Goal: Information Seeking & Learning: Learn about a topic

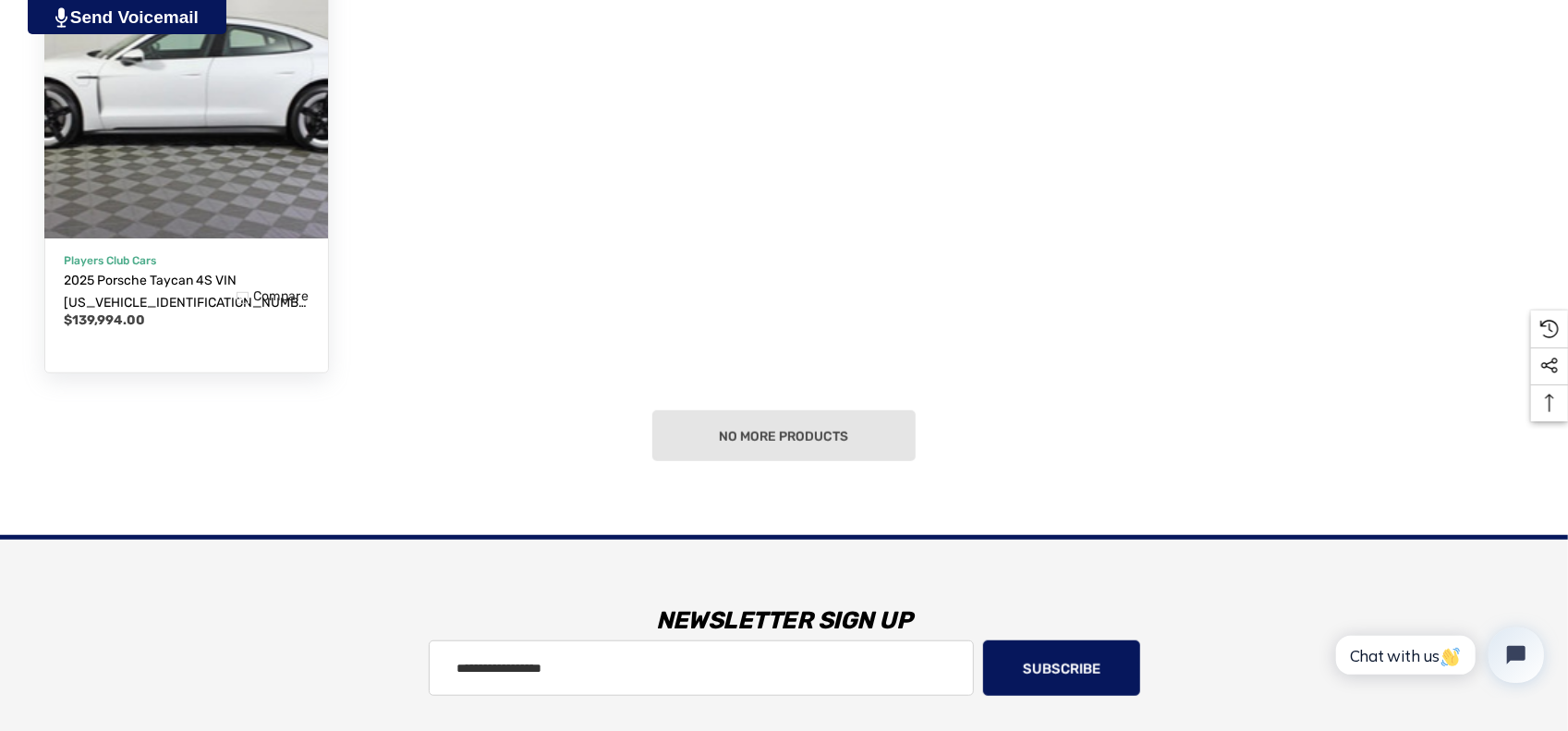
click at [166, 148] on img "2025 Porsche Taycan 4S VIN WP0AB2Y17SSA40819,$139,994.00\a" at bounding box center [185, 96] width 311 height 311
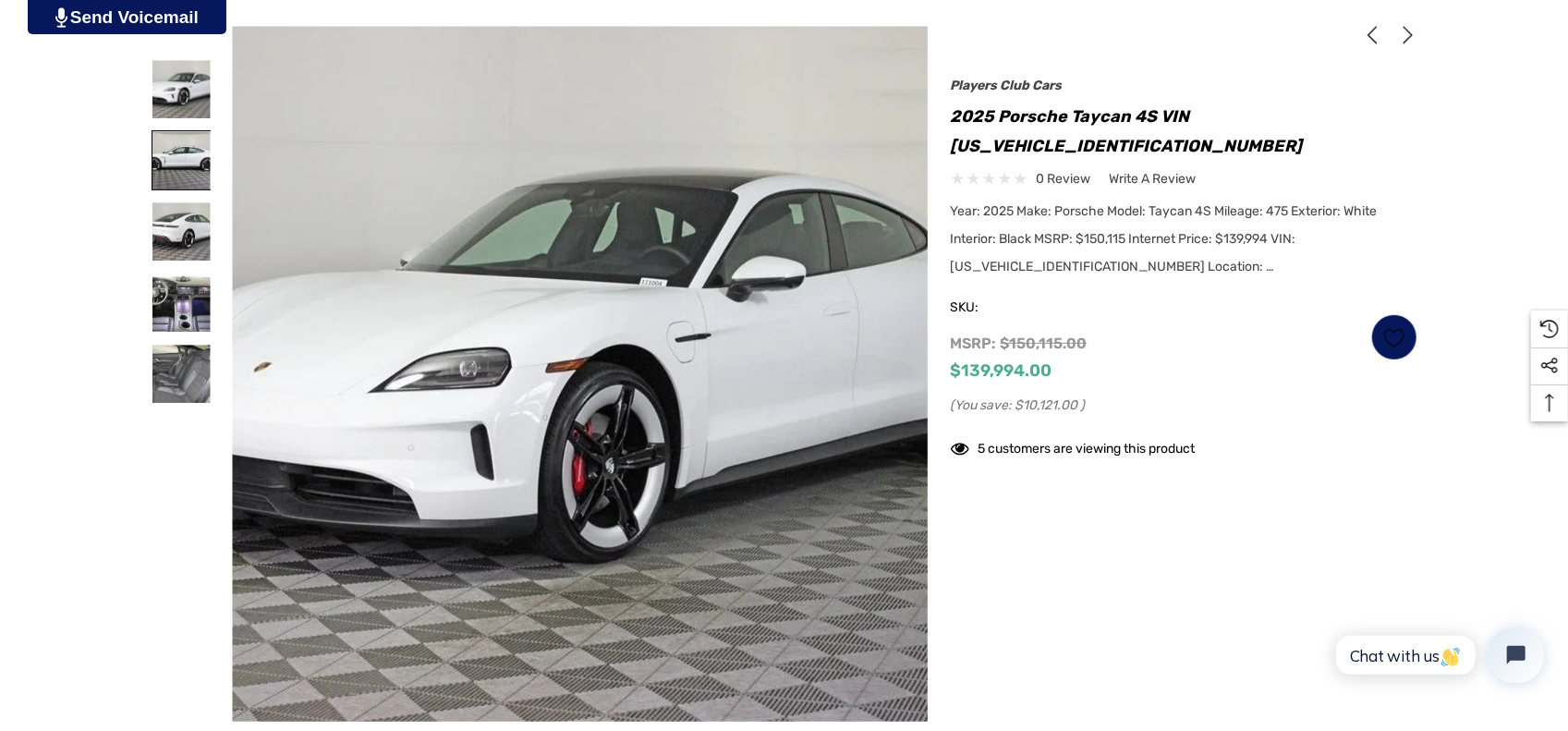
click at [178, 153] on img at bounding box center [181, 161] width 58 height 58
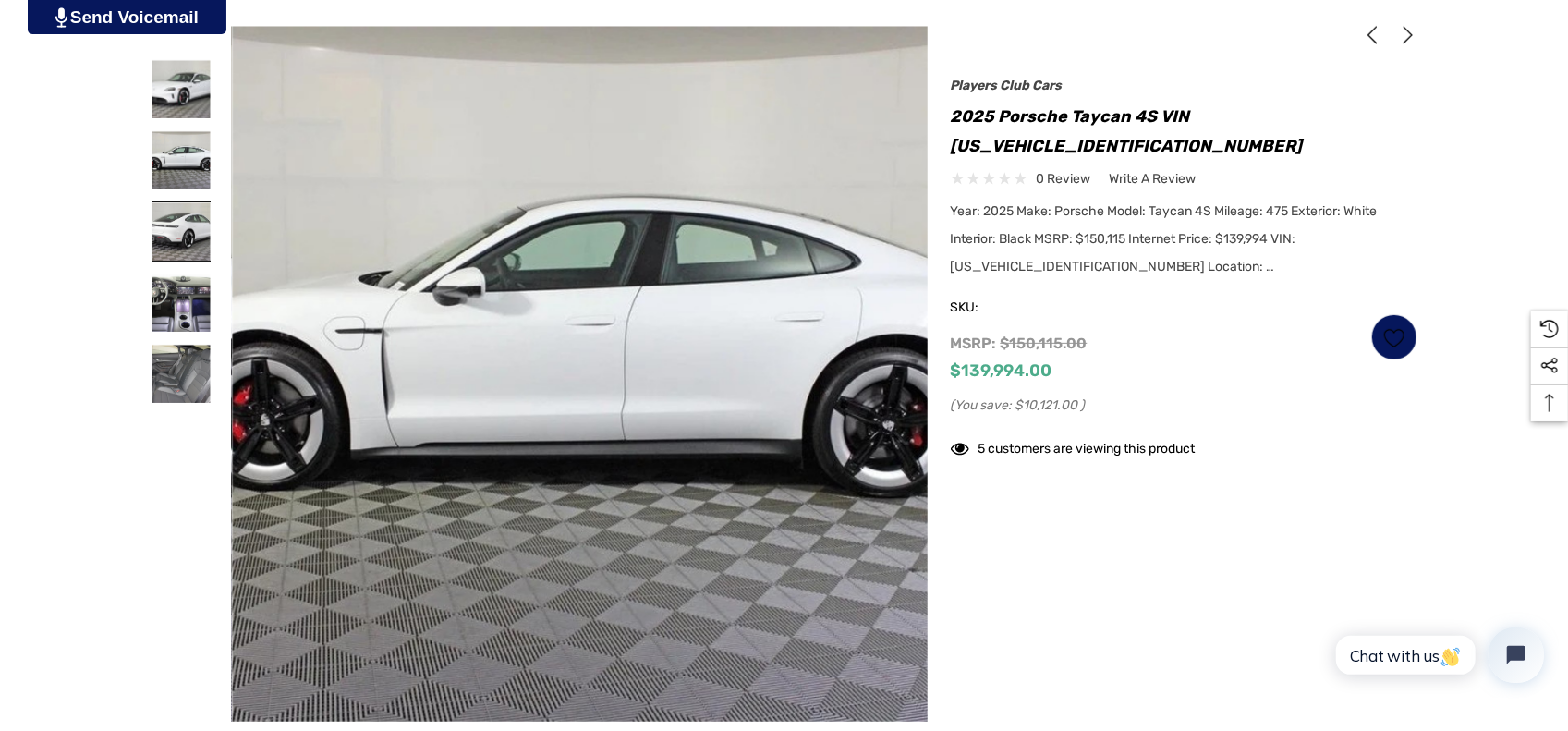
click at [163, 235] on img at bounding box center [181, 231] width 58 height 58
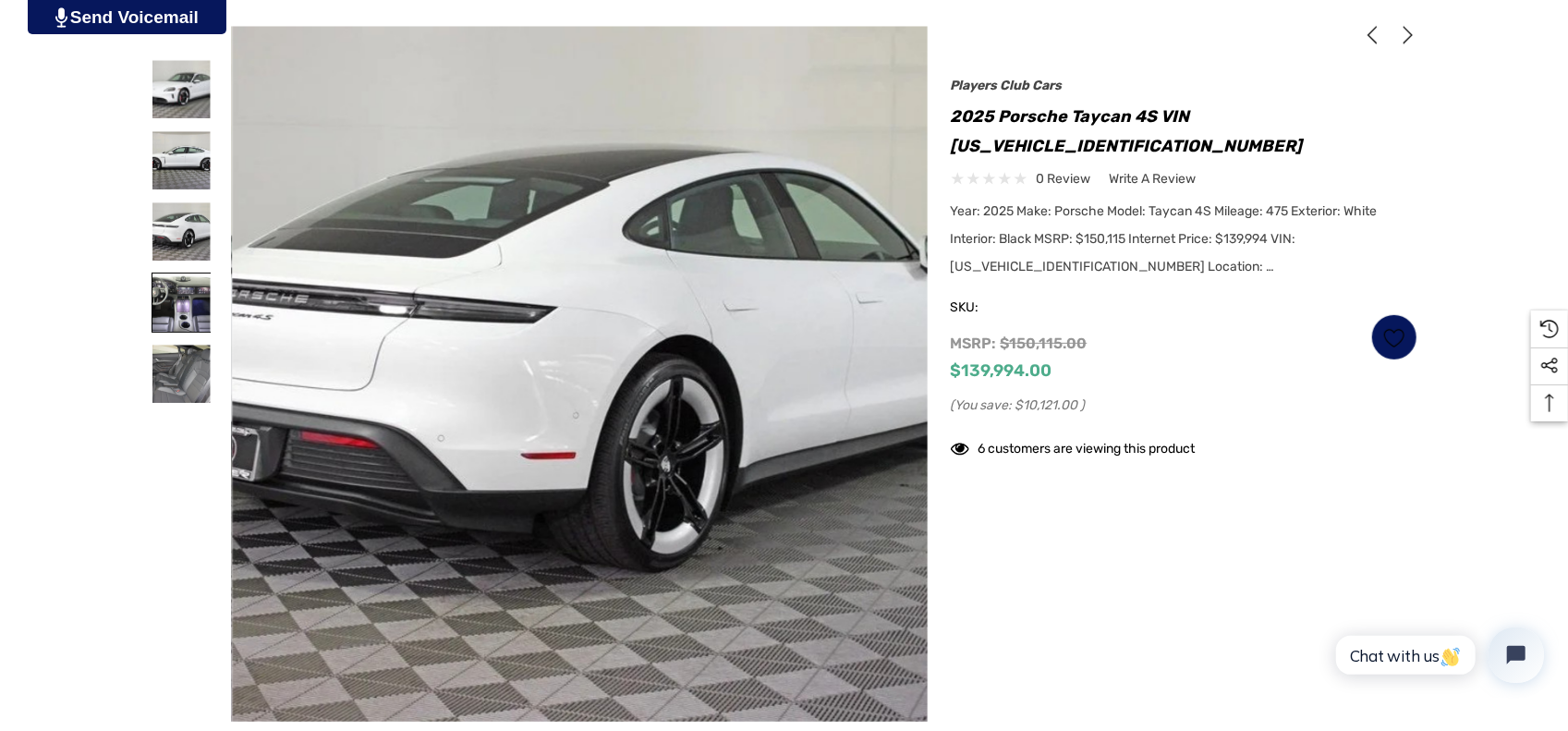
click at [193, 308] on img at bounding box center [181, 303] width 58 height 58
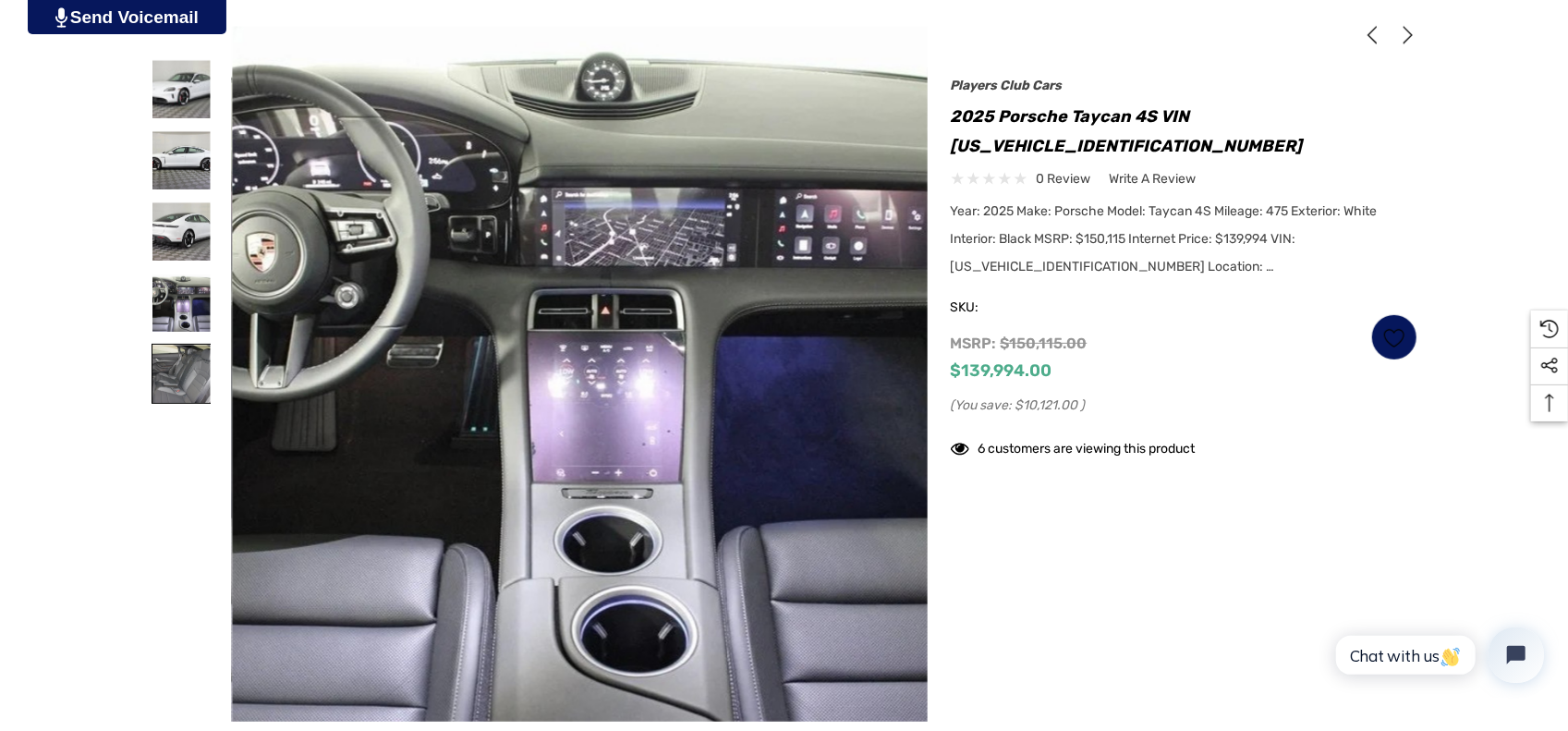
click at [181, 365] on img at bounding box center [181, 374] width 58 height 58
